Goal: Task Accomplishment & Management: Manage account settings

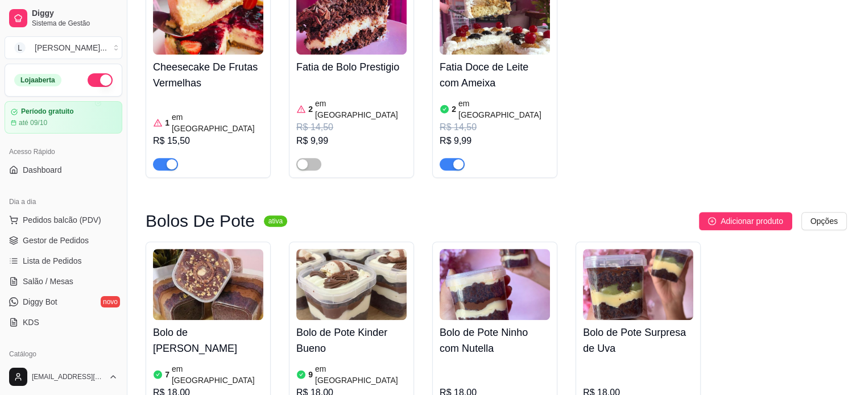
scroll to position [740, 0]
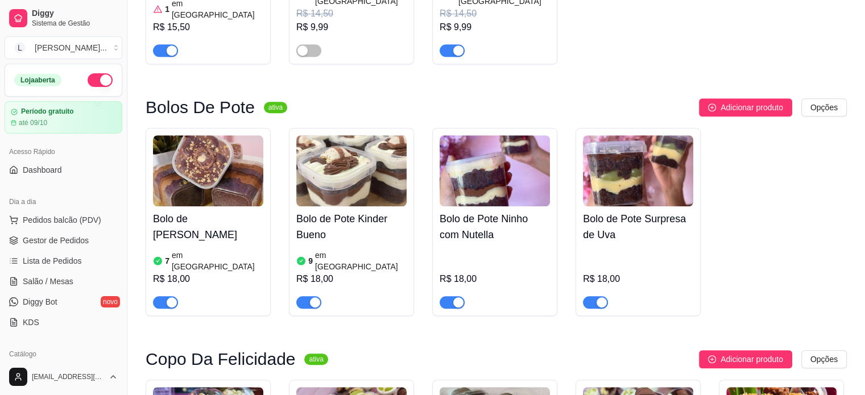
click at [166, 296] on button "button" at bounding box center [165, 302] width 25 height 13
click at [662, 247] on div "R$ 18,00" at bounding box center [638, 277] width 110 height 61
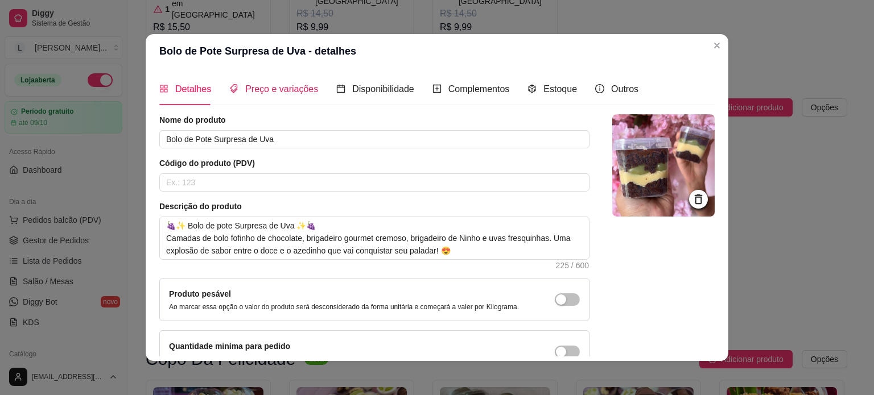
click at [262, 90] on span "Preço e variações" at bounding box center [281, 89] width 73 height 10
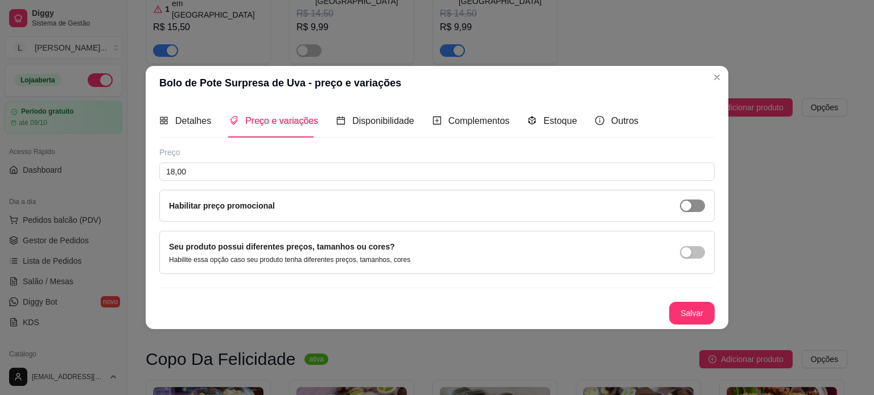
click at [688, 211] on span "button" at bounding box center [692, 206] width 25 height 13
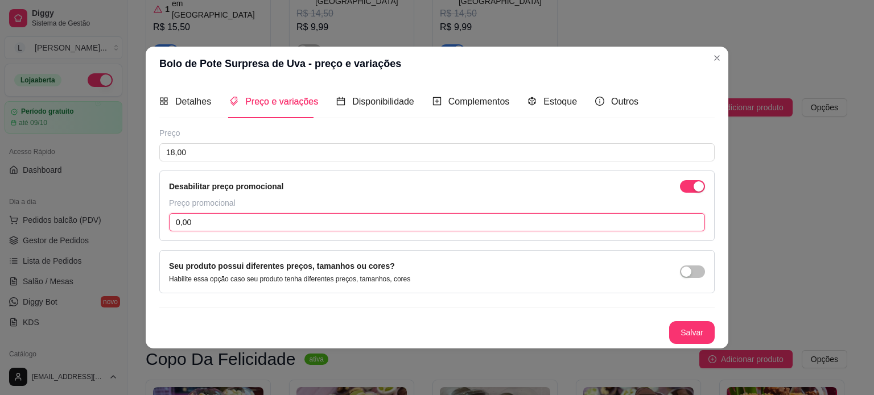
click at [195, 225] on input "0,00" at bounding box center [437, 222] width 536 height 18
type input "9,99"
click at [696, 332] on button "Salvar" at bounding box center [692, 332] width 44 height 22
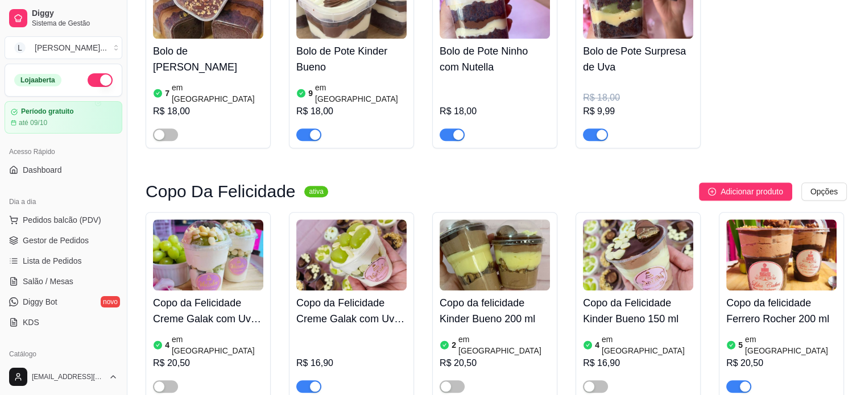
scroll to position [910, 0]
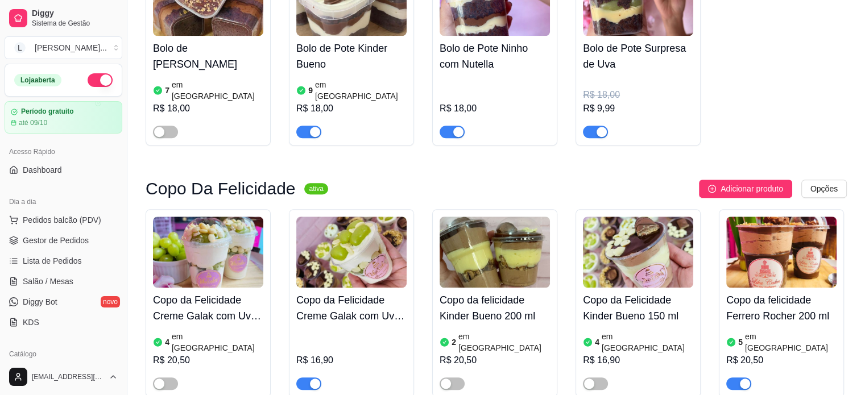
click at [340, 329] on div "R$ 16,90" at bounding box center [351, 359] width 110 height 61
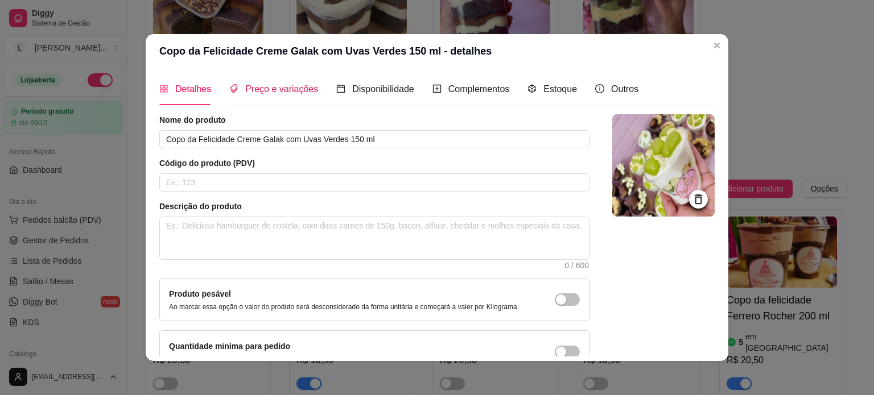
click at [257, 90] on span "Preço e variações" at bounding box center [281, 89] width 73 height 10
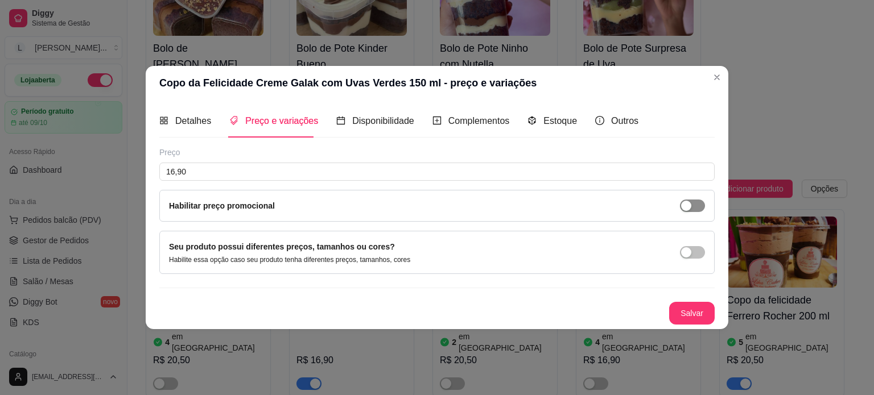
click at [690, 201] on div "button" at bounding box center [686, 206] width 10 height 10
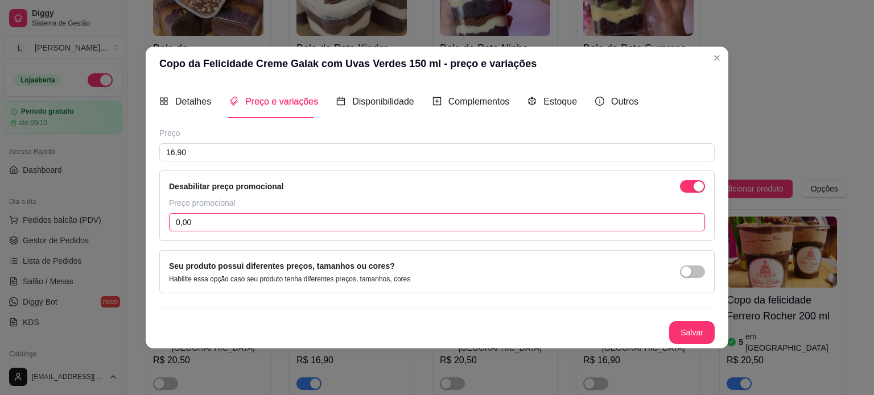
click at [255, 220] on input "0,00" at bounding box center [437, 222] width 536 height 18
type input "9,99"
click at [676, 325] on button "Salvar" at bounding box center [692, 332] width 46 height 23
click at [676, 325] on div "Salvar" at bounding box center [436, 332] width 555 height 23
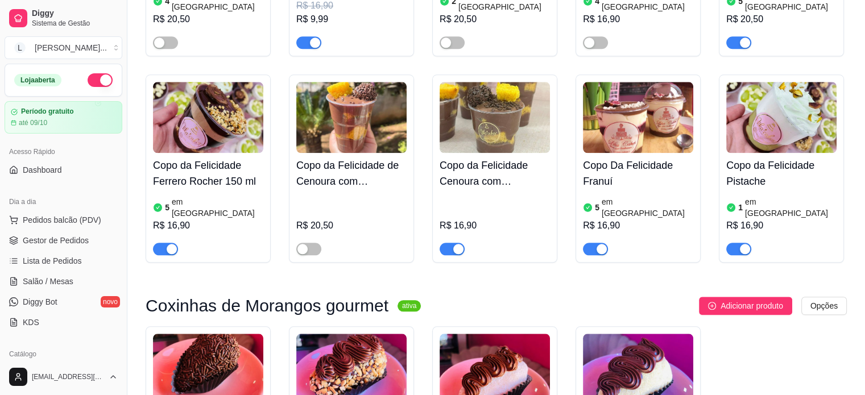
scroll to position [1024, 0]
